Goal: Find specific page/section: Find specific page/section

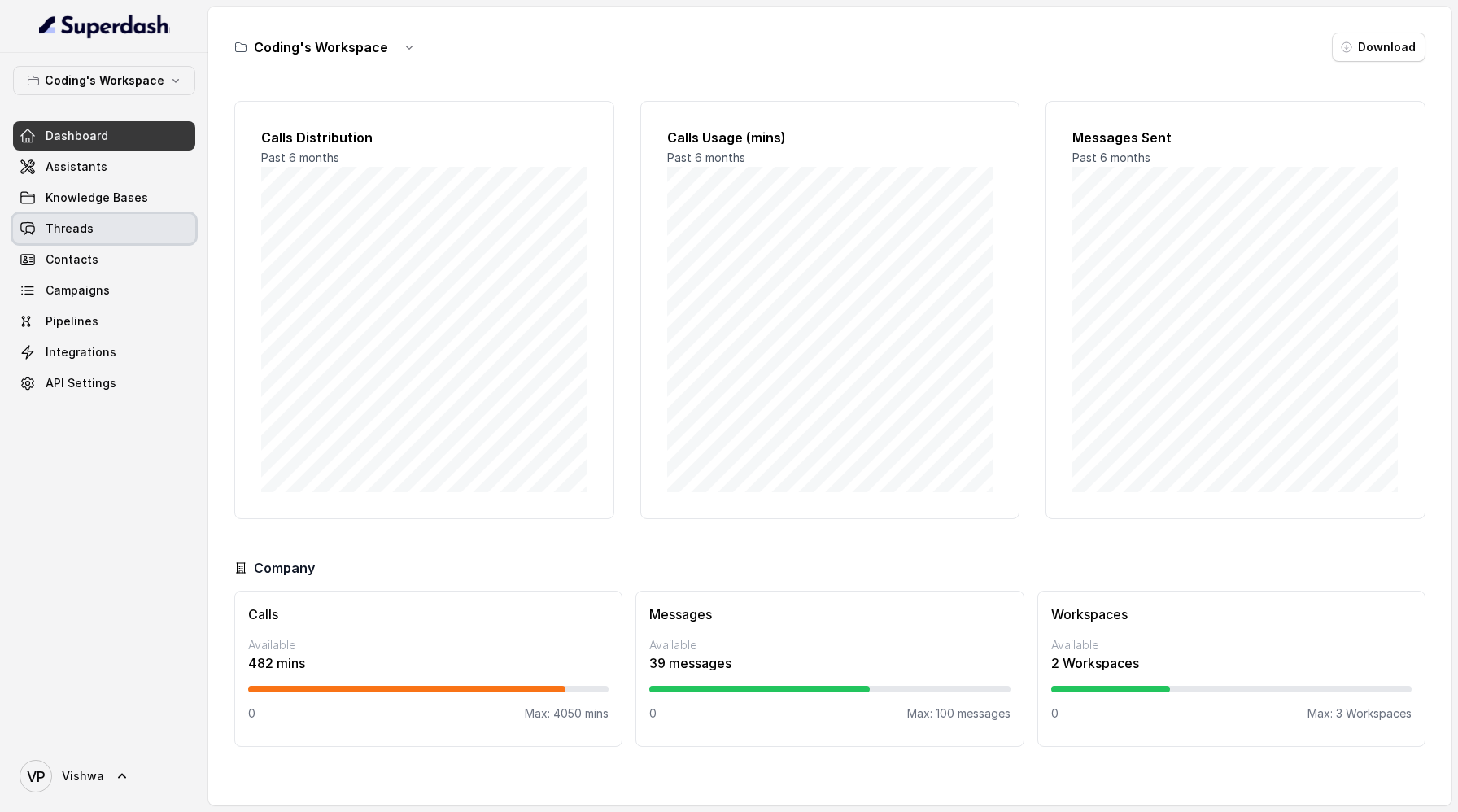
click at [68, 233] on span "Threads" at bounding box center [70, 228] width 48 height 17
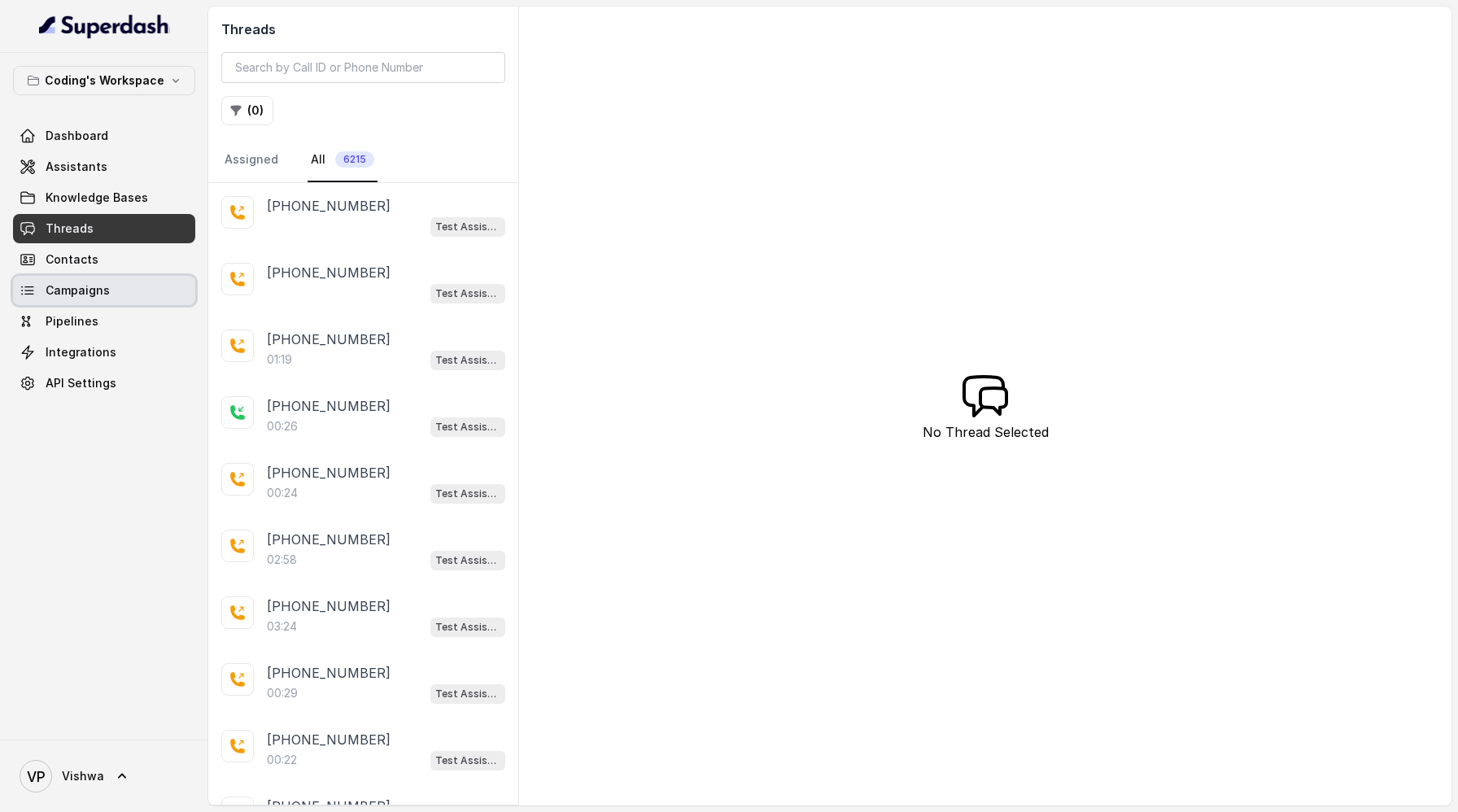
click at [65, 291] on span "Campaigns" at bounding box center [78, 291] width 64 height 17
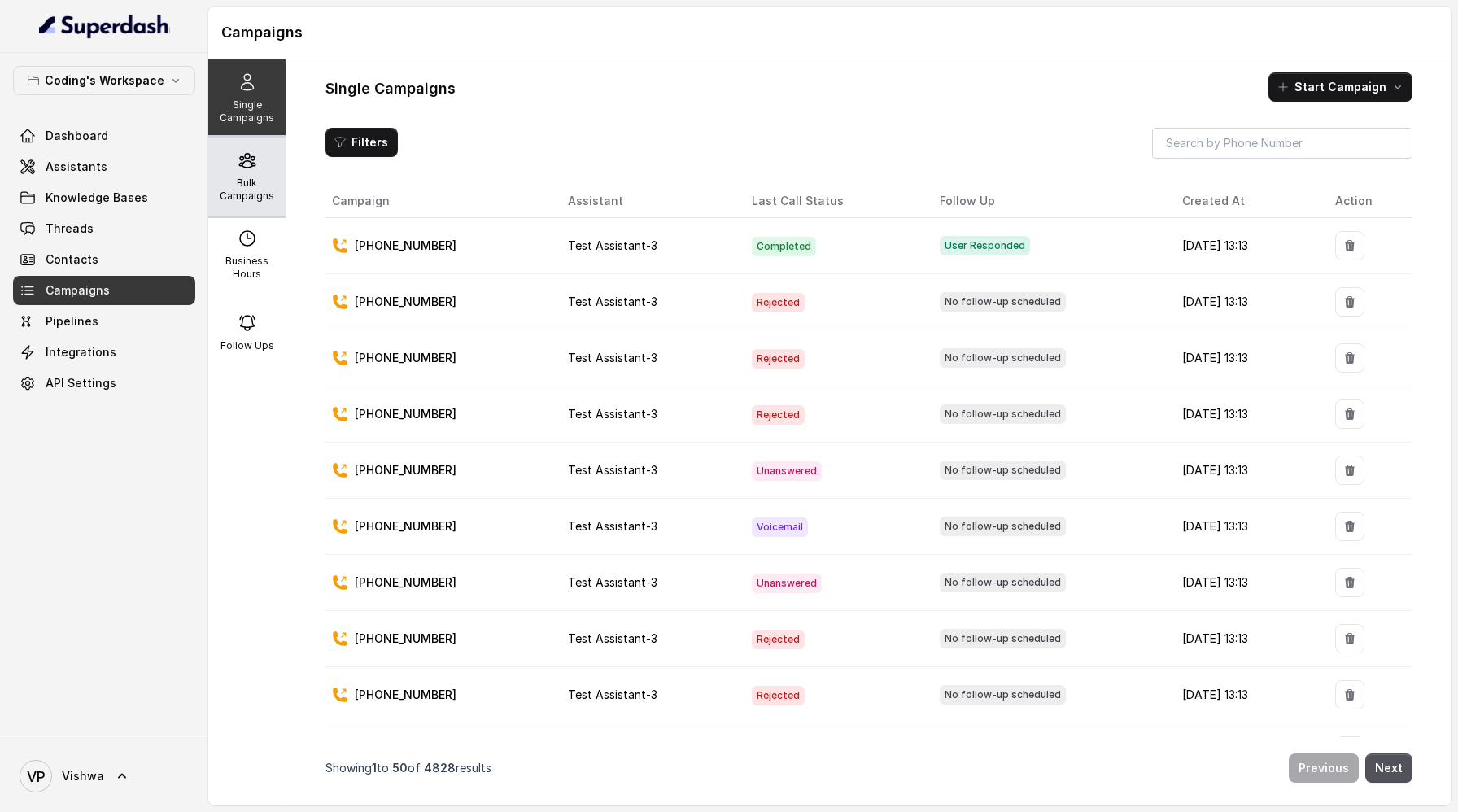
click at [251, 183] on p "Bulk Campaigns" at bounding box center [247, 189] width 64 height 26
